Goal: Transaction & Acquisition: Purchase product/service

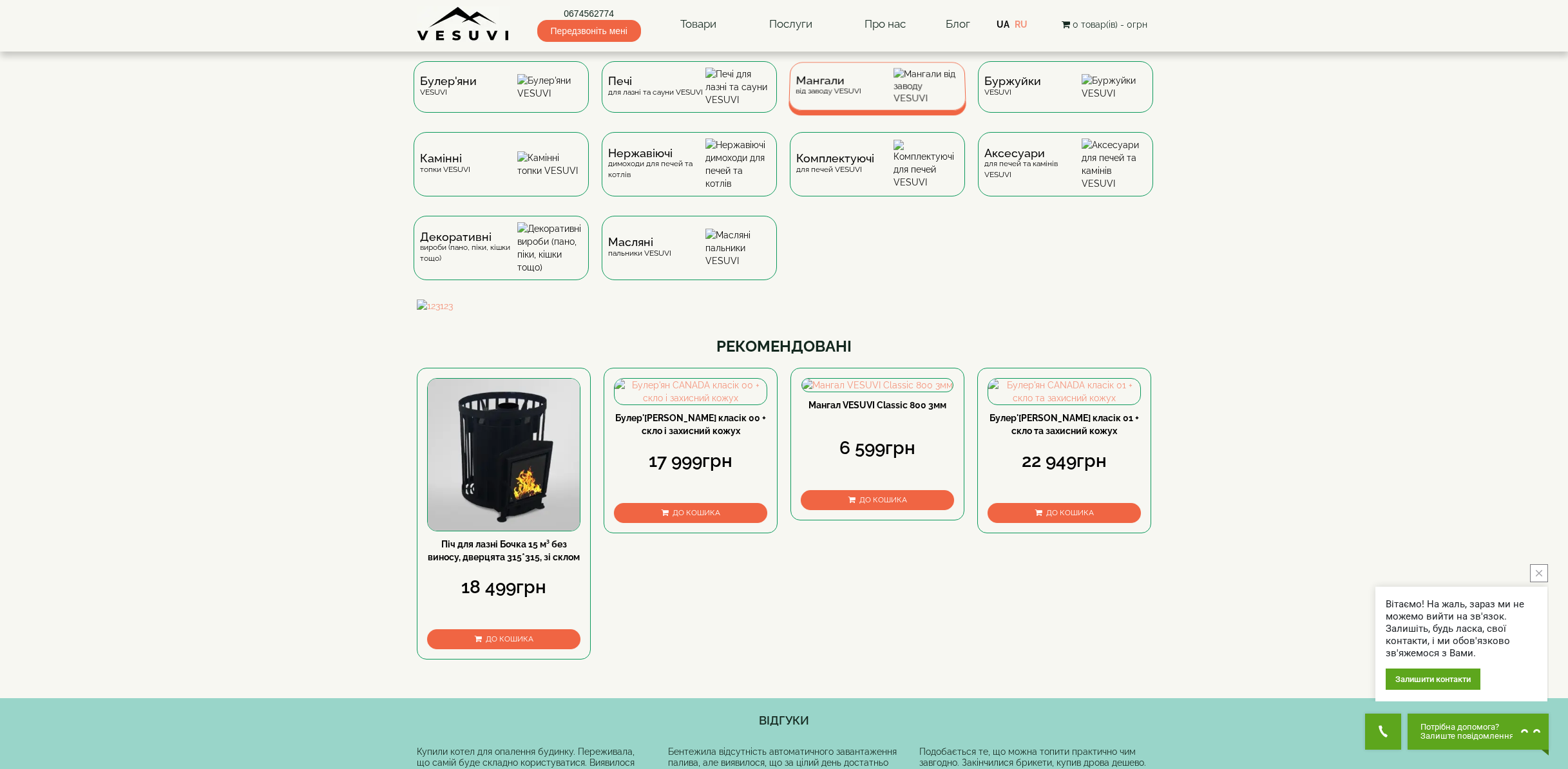
click at [898, 90] on div "Мангали від заводу VESUVI" at bounding box center [877, 85] width 178 height 48
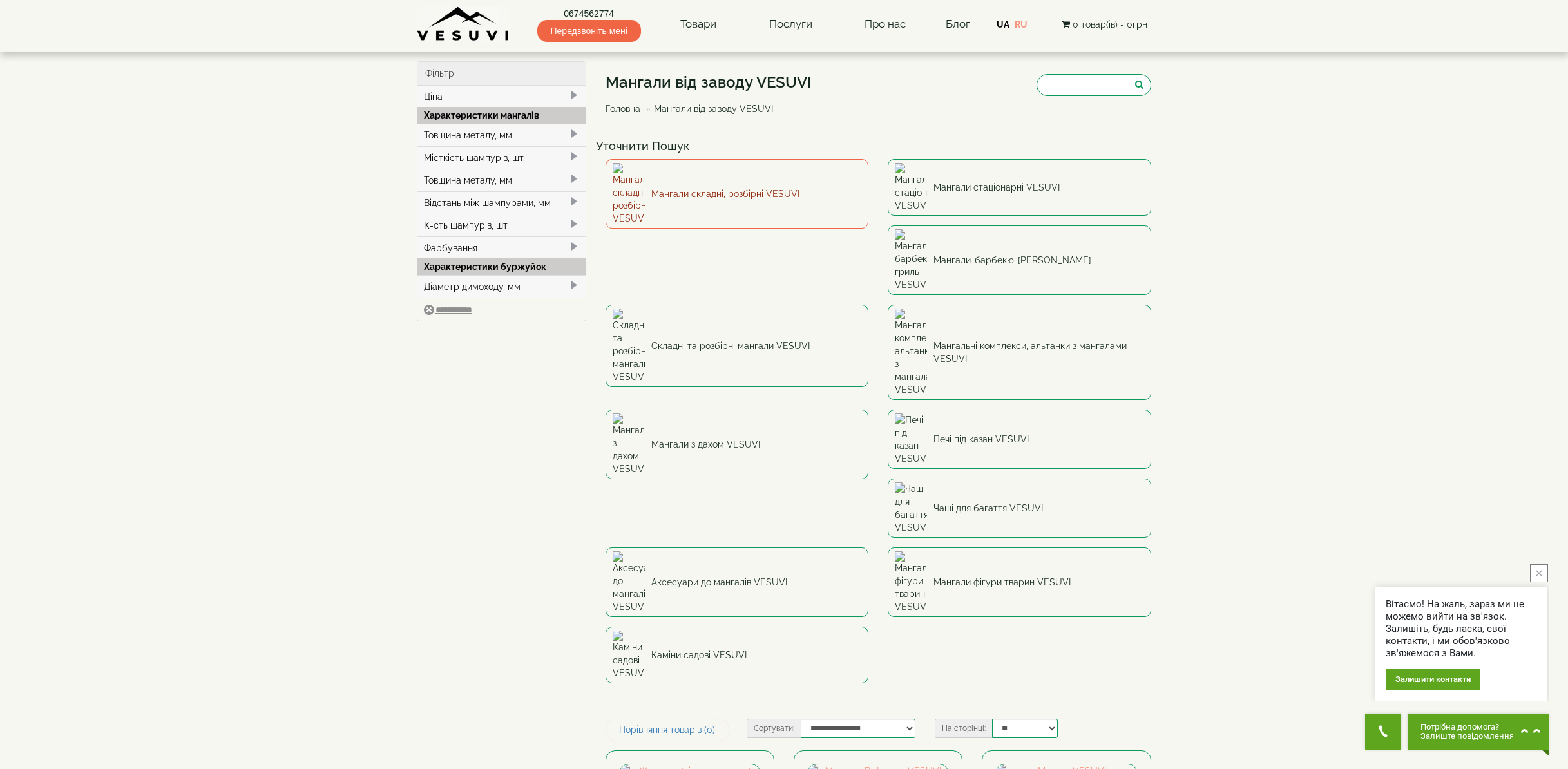
click at [811, 185] on link "Мангали складні, розбірні VESUVI" at bounding box center [737, 194] width 264 height 70
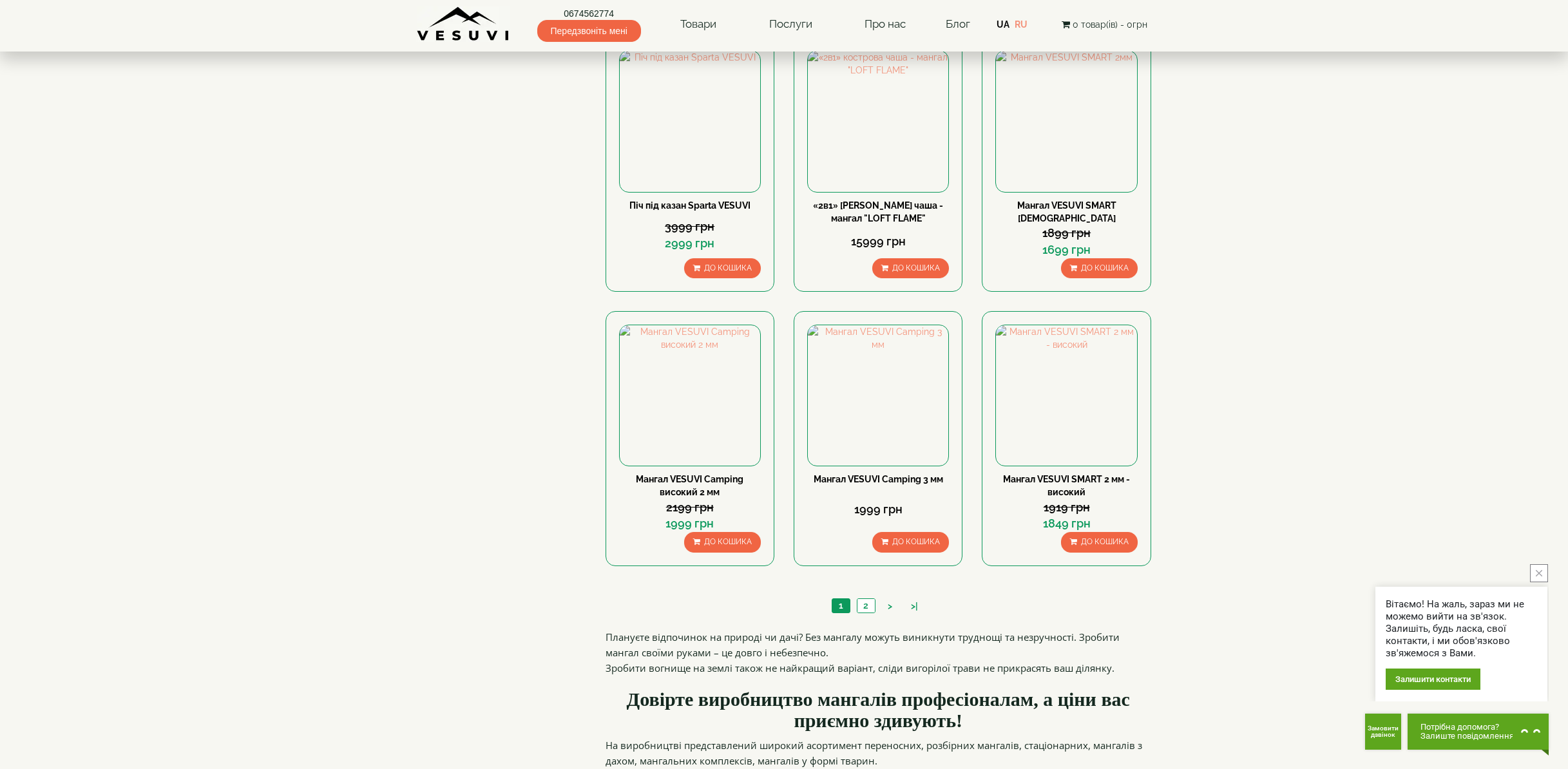
scroll to position [965, 0]
click at [865, 606] on link "2" at bounding box center [866, 603] width 18 height 13
